Goal: Task Accomplishment & Management: Manage account settings

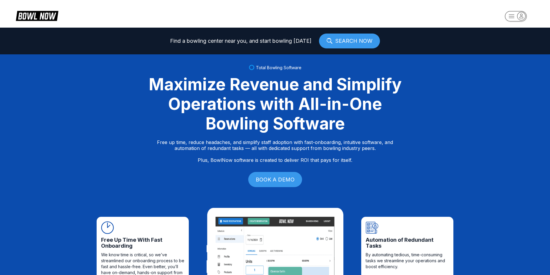
click at [512, 21] on rect "button" at bounding box center [516, 16] width 22 height 10
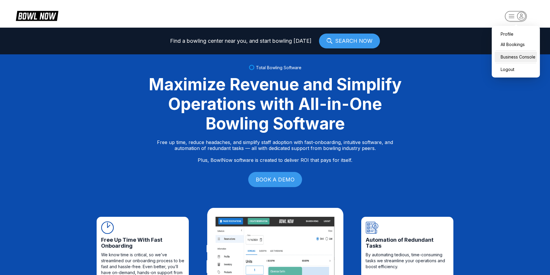
click at [521, 57] on div "Business Console" at bounding box center [516, 57] width 42 height 10
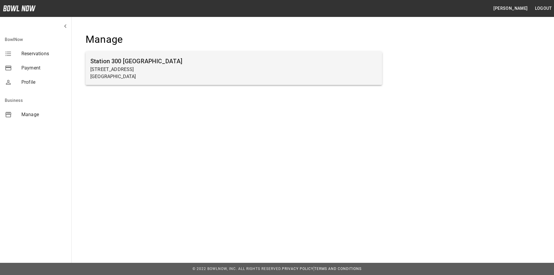
click at [278, 72] on p "[STREET_ADDRESS]" at bounding box center [233, 69] width 287 height 7
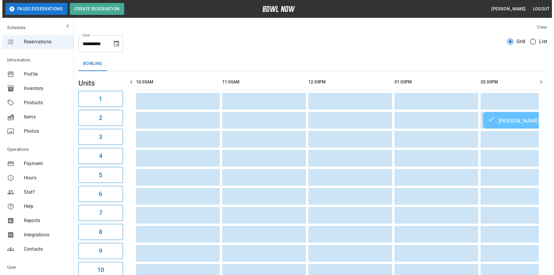
scroll to position [0, 603]
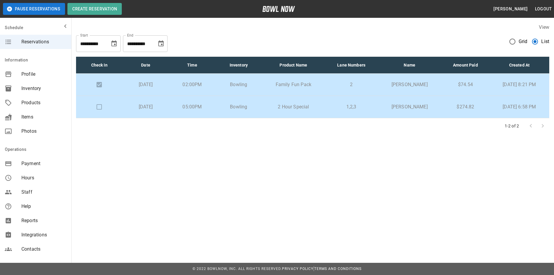
click at [208, 105] on p "05:00PM" at bounding box center [192, 106] width 37 height 7
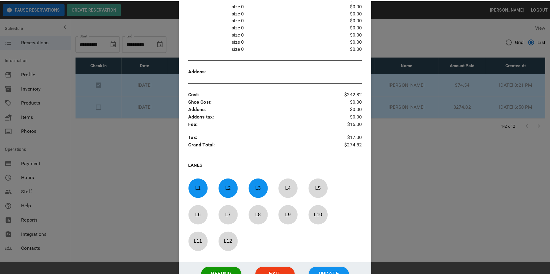
scroll to position [314, 0]
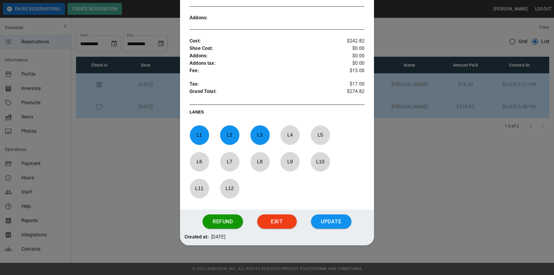
click at [280, 223] on button "Exit" at bounding box center [277, 222] width 40 height 14
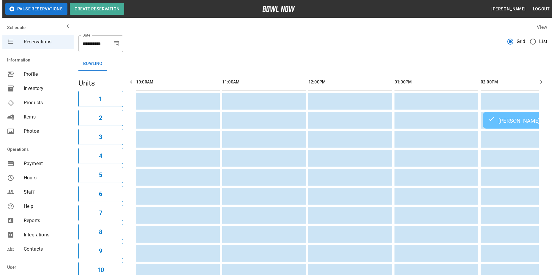
scroll to position [0, 603]
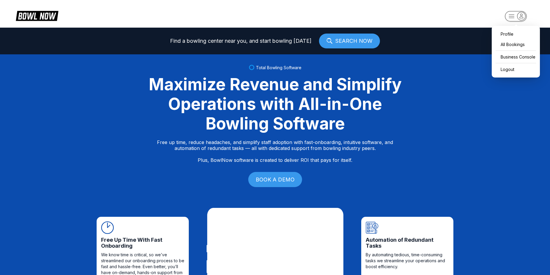
click at [514, 13] on rect "button" at bounding box center [516, 16] width 22 height 10
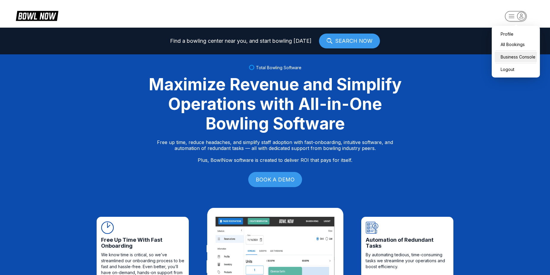
click at [515, 54] on div "Business Console" at bounding box center [516, 57] width 42 height 10
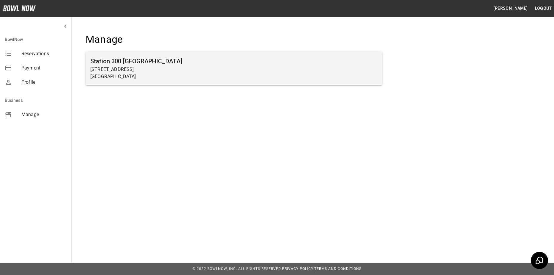
click at [243, 70] on p "[STREET_ADDRESS]" at bounding box center [233, 69] width 287 height 7
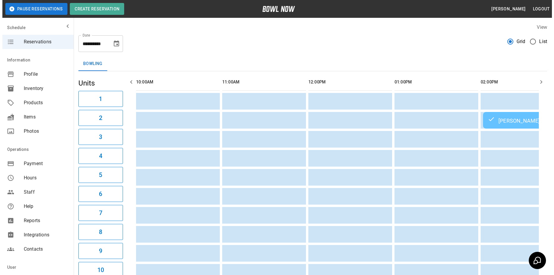
scroll to position [0, 603]
